Goal: Task Accomplishment & Management: Use online tool/utility

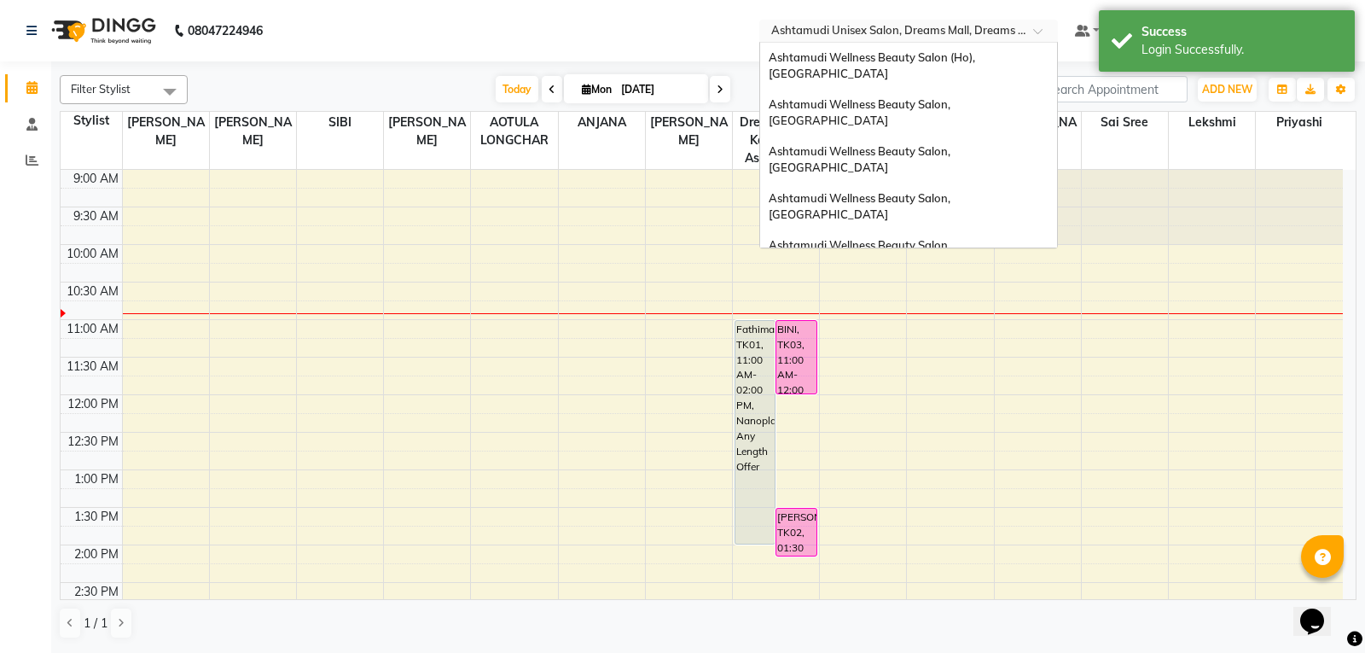
click at [860, 32] on input "text" at bounding box center [891, 32] width 247 height 17
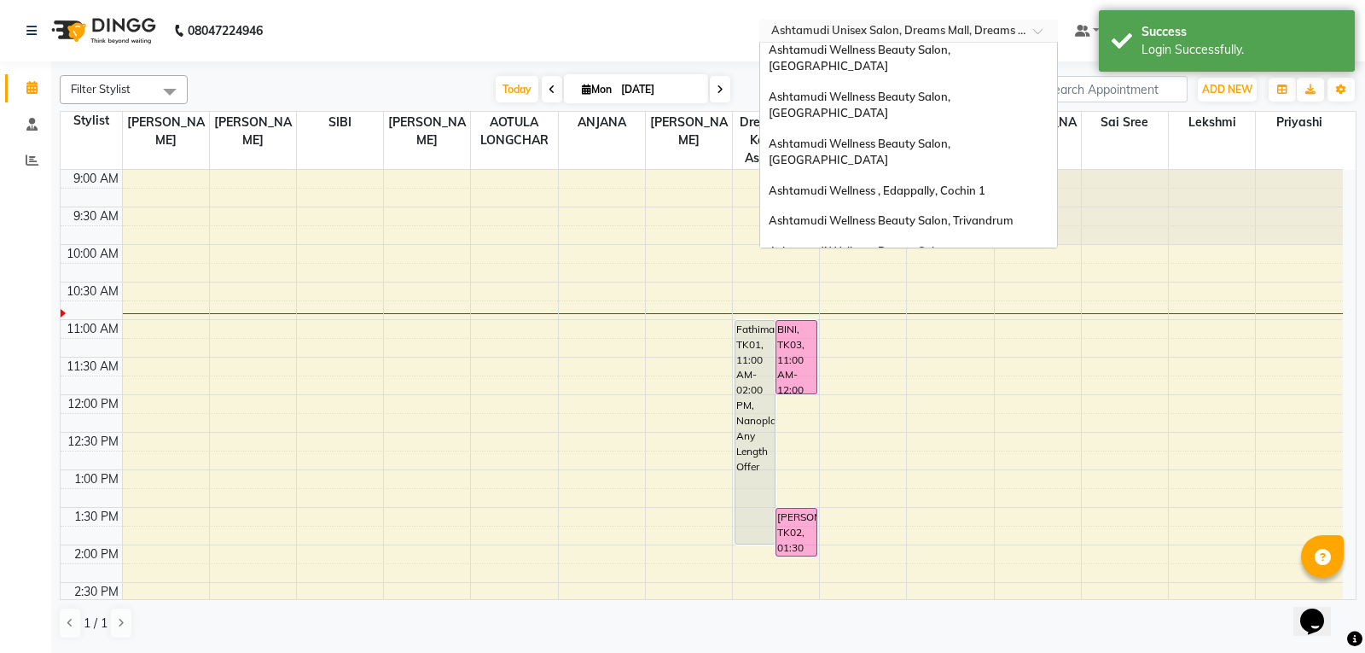
scroll to position [171, 0]
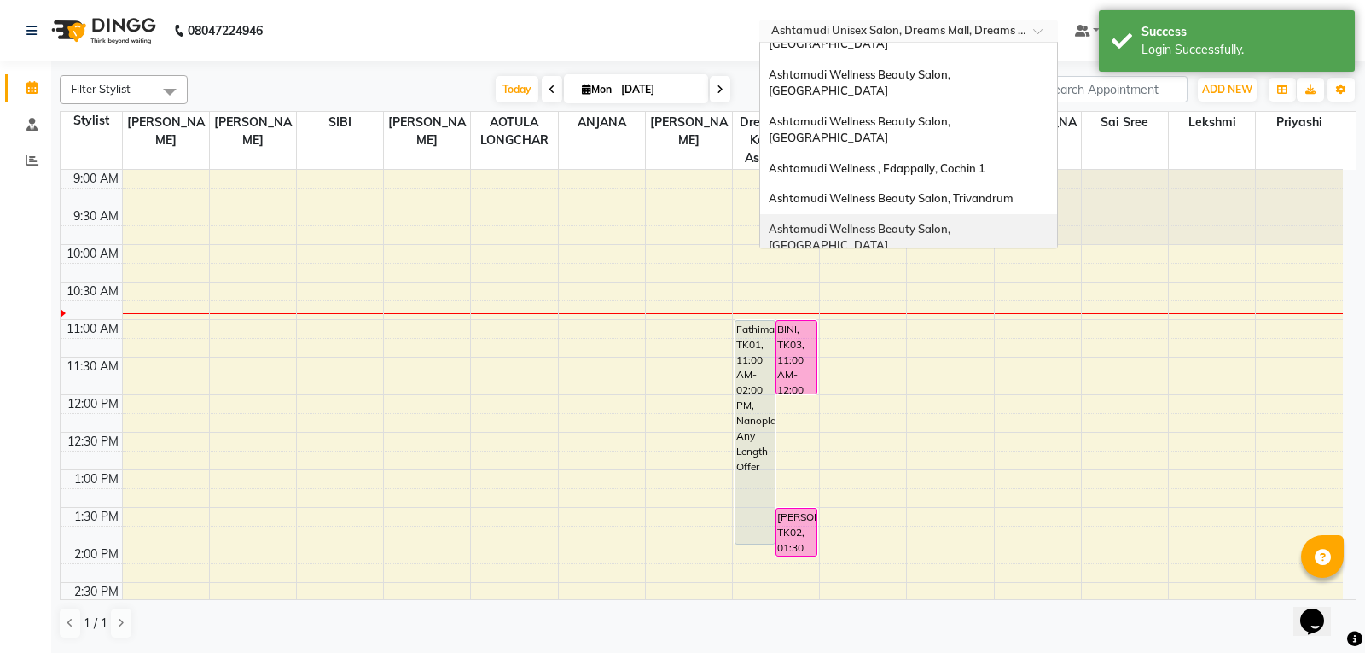
click at [887, 222] on span "Ashtamudi Wellness Beauty Salon, [GEOGRAPHIC_DATA]" at bounding box center [861, 237] width 184 height 31
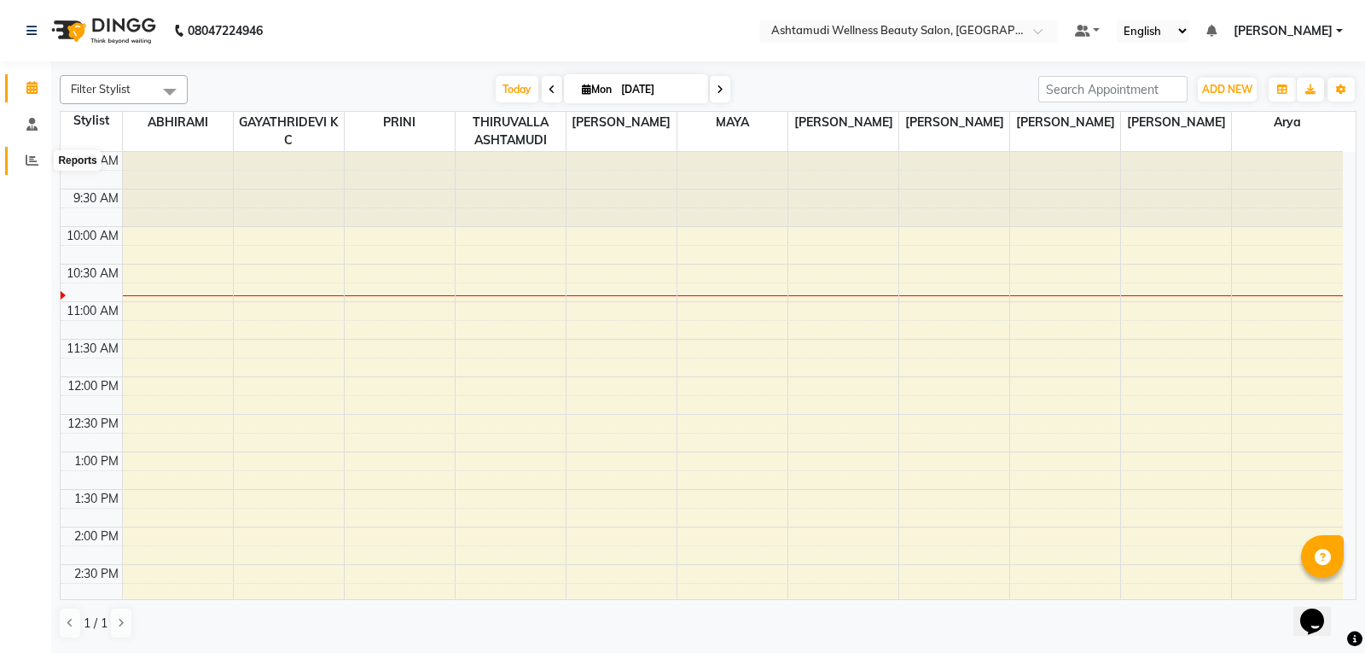
click at [33, 164] on icon at bounding box center [32, 160] width 13 height 13
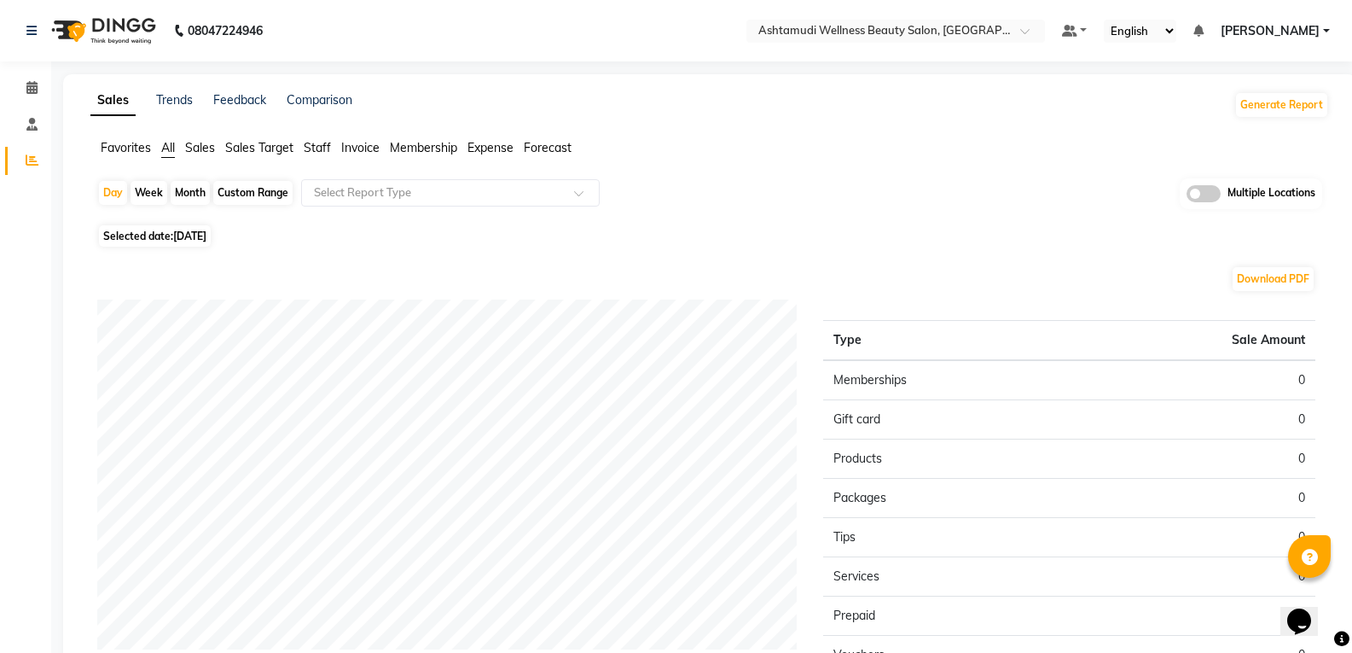
click at [321, 148] on span "Staff" at bounding box center [317, 147] width 27 height 15
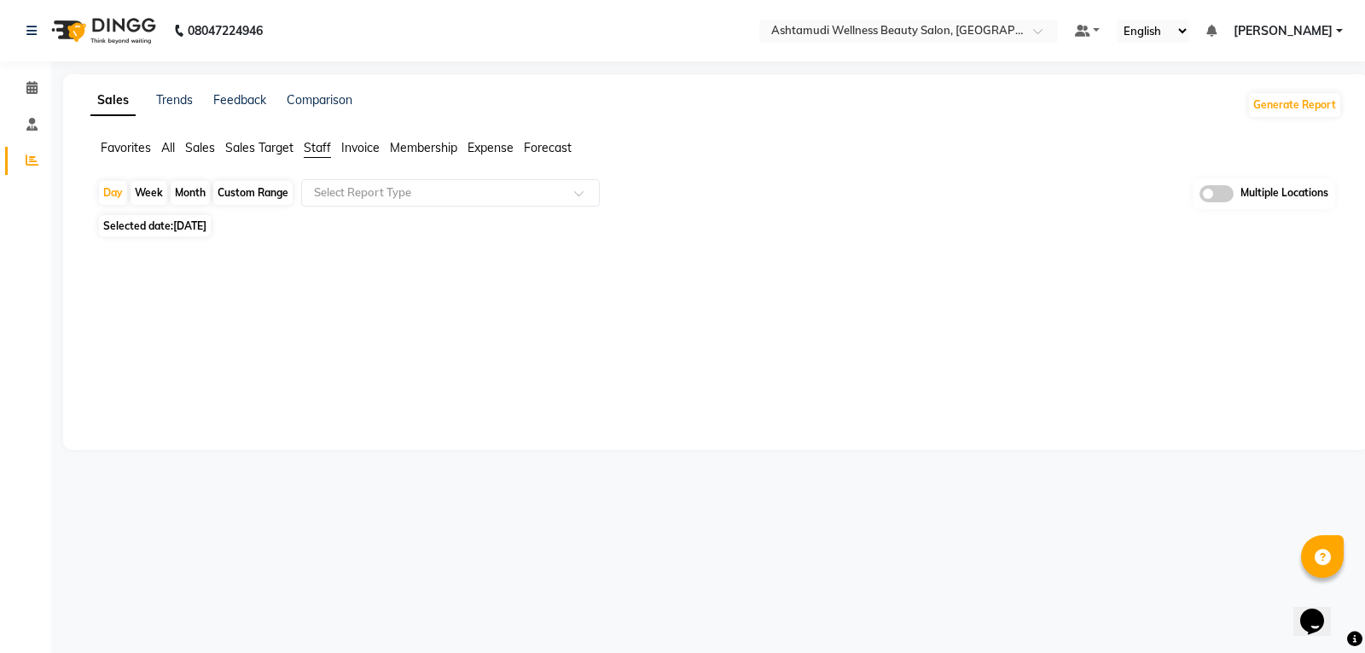
click at [195, 193] on div "Month" at bounding box center [190, 193] width 39 height 24
select select "9"
select select "2025"
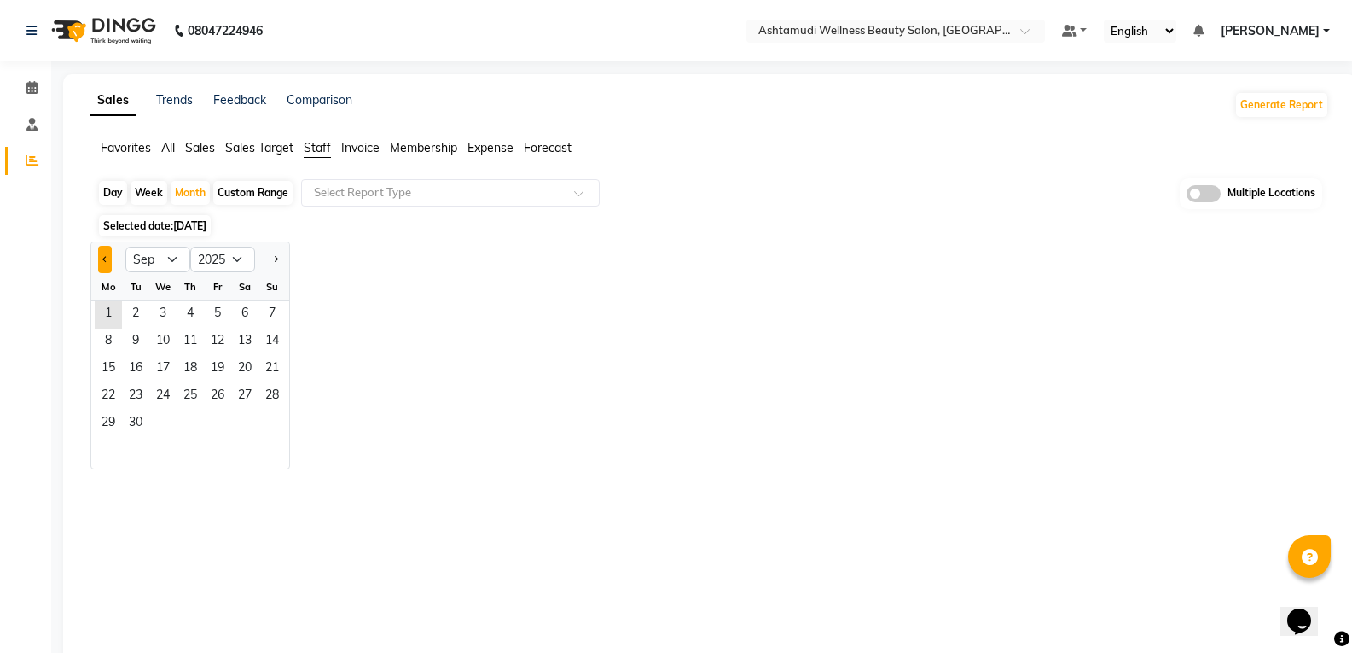
click at [103, 260] on span "Previous month" at bounding box center [105, 258] width 6 height 6
select select "8"
click at [210, 311] on span "1" at bounding box center [217, 314] width 27 height 27
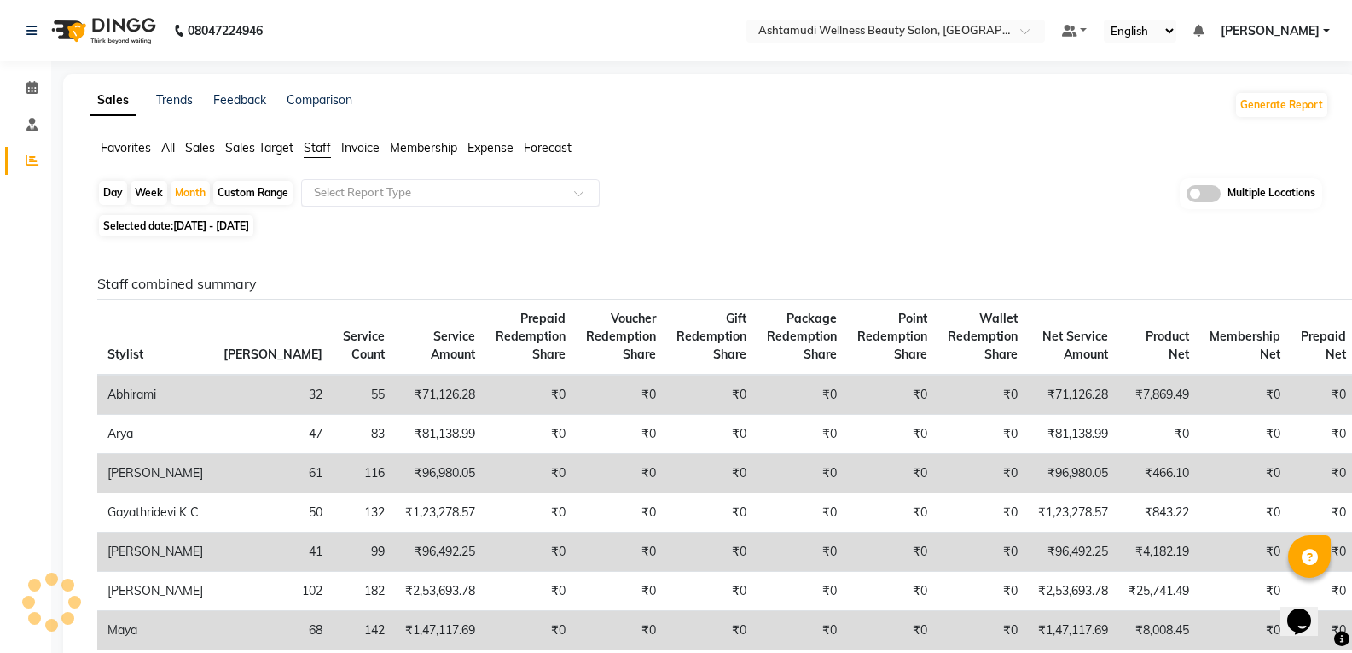
click at [363, 193] on input "text" at bounding box center [434, 192] width 246 height 17
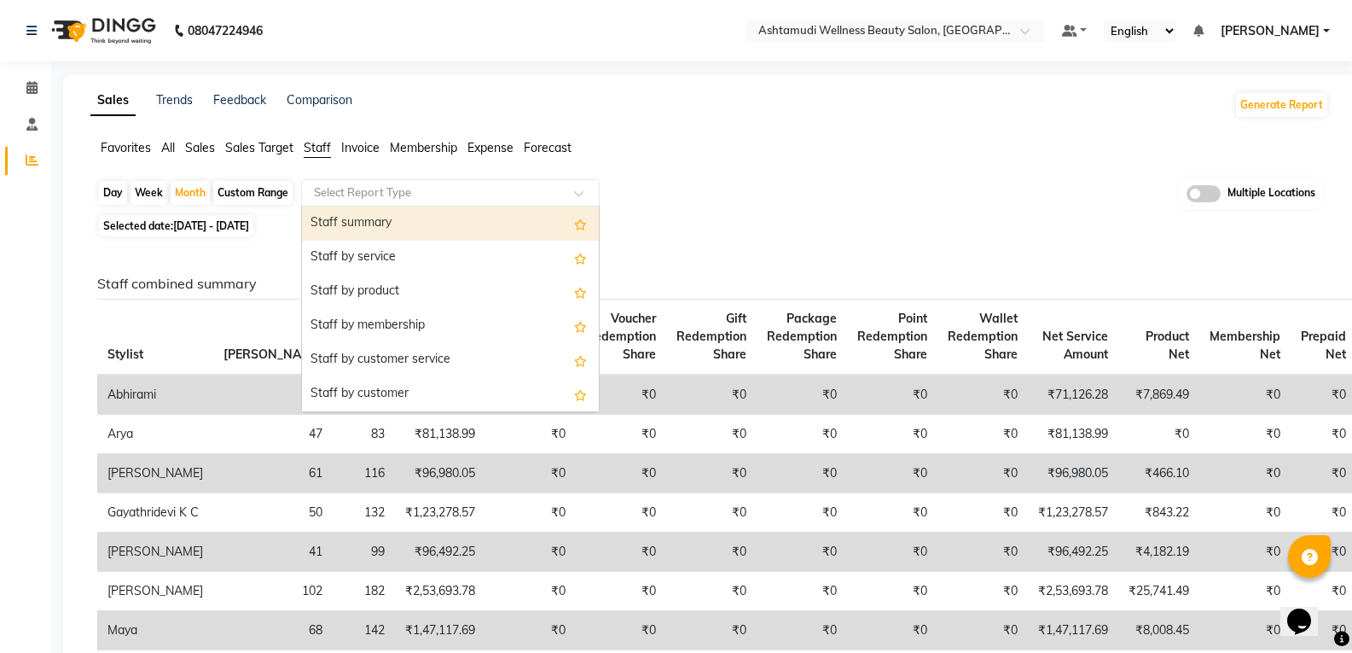
click at [375, 223] on div "Staff summary" at bounding box center [450, 223] width 297 height 34
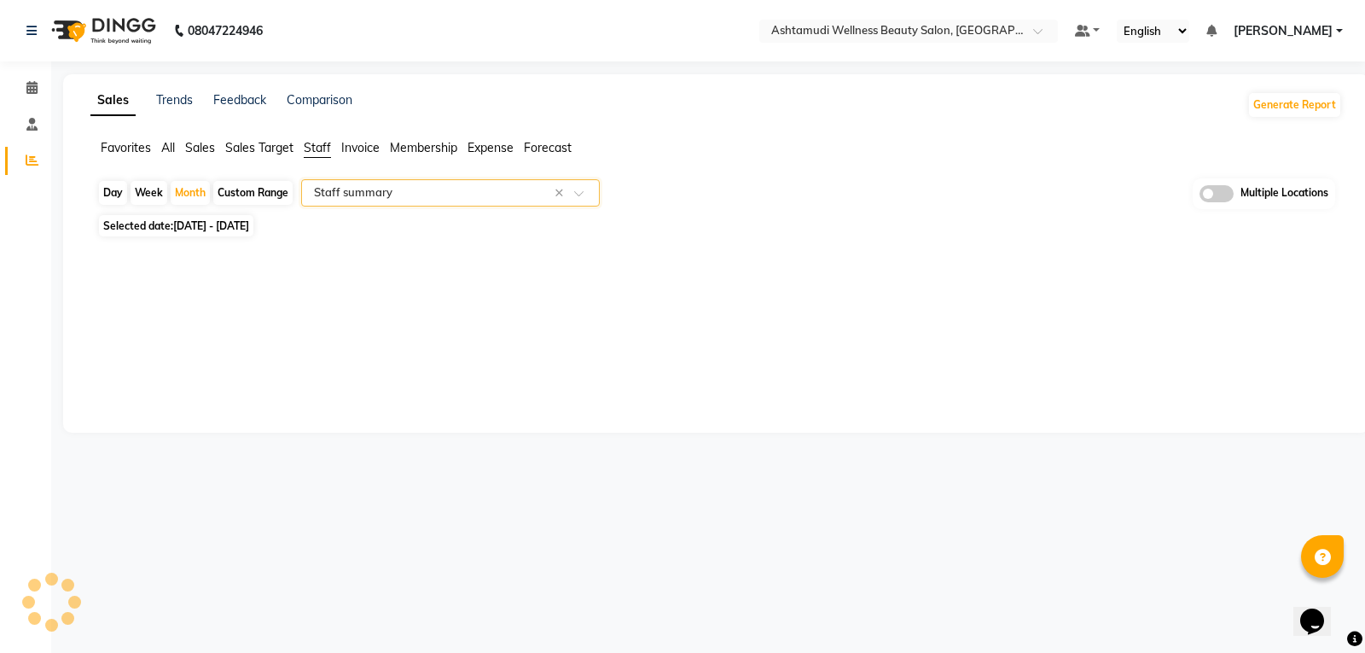
select select "full_report"
select select "csv"
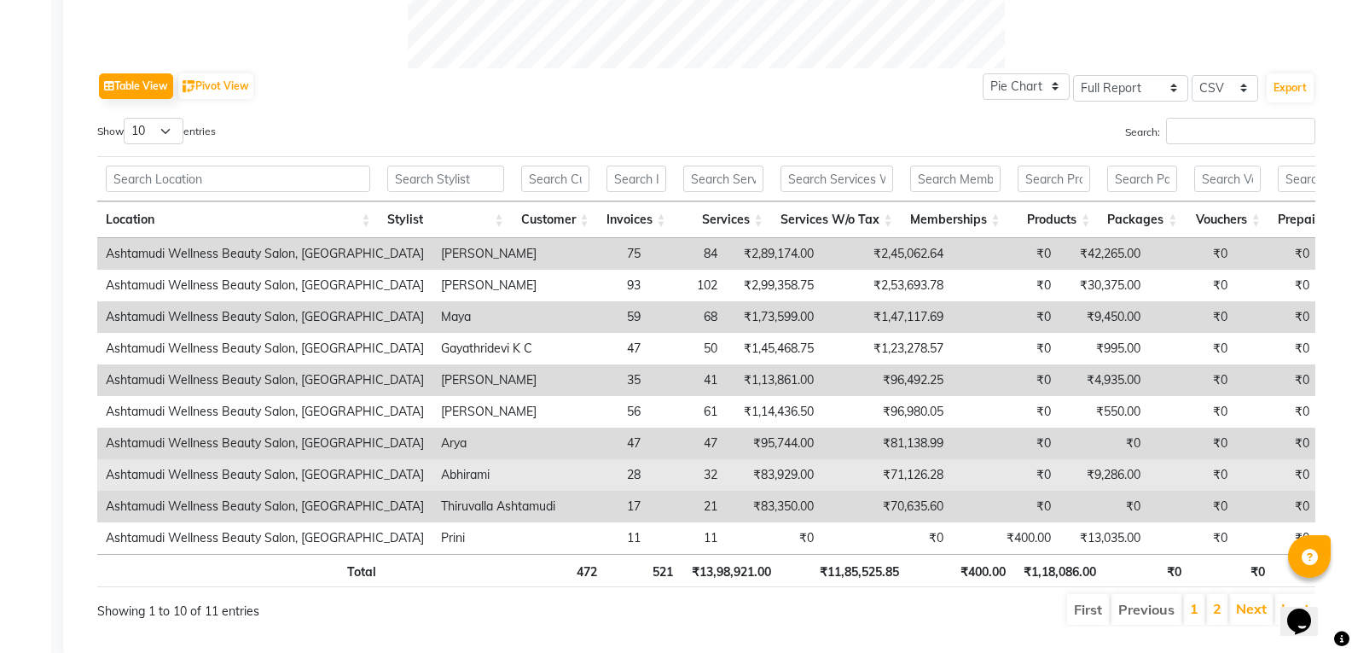
scroll to position [853, 0]
